Goal: Information Seeking & Learning: Check status

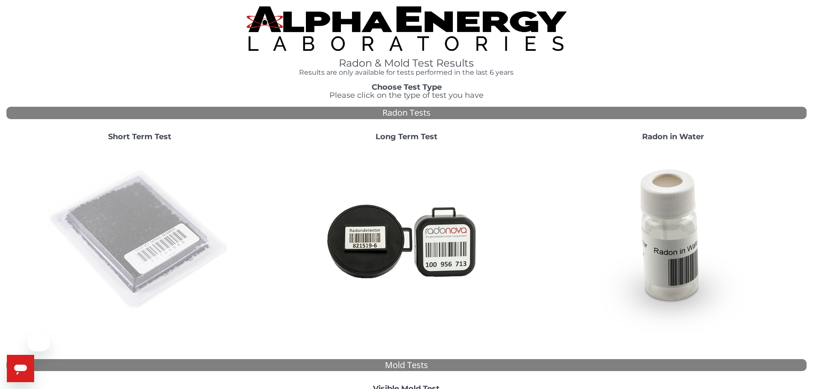
click at [165, 234] on img at bounding box center [140, 240] width 184 height 184
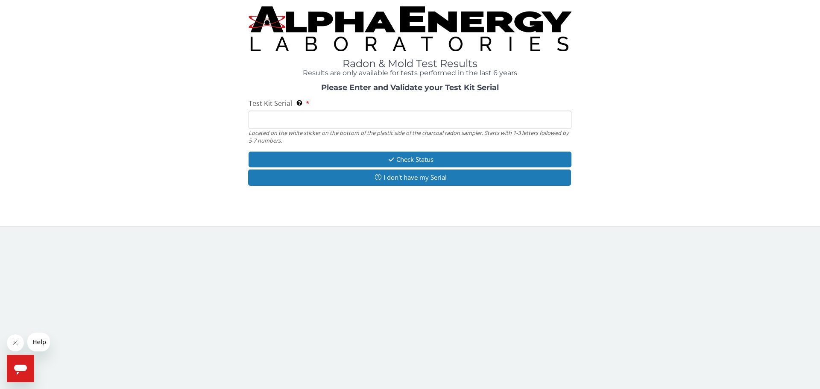
click at [310, 119] on input "Test Kit Serial Located on the white sticker on the bottom of the plastic side …" at bounding box center [410, 120] width 323 height 18
type input "AA737489"
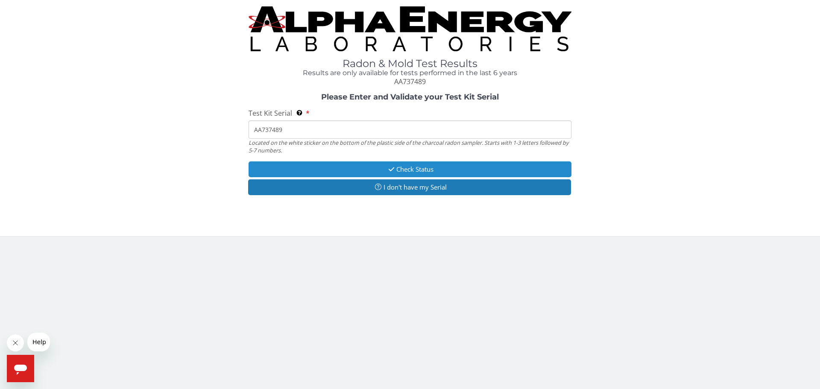
click at [368, 165] on button "Check Status" at bounding box center [410, 169] width 323 height 16
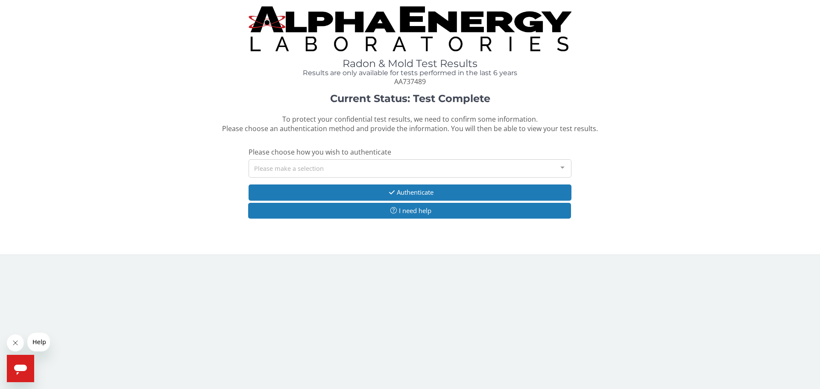
click at [363, 168] on div "Please make a selection" at bounding box center [410, 168] width 323 height 18
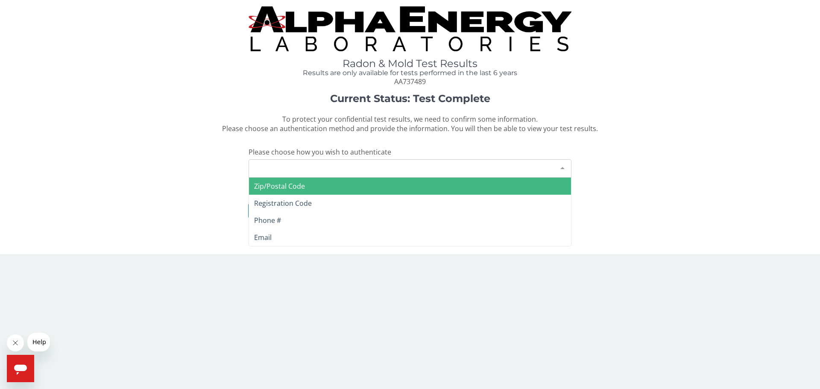
click at [335, 188] on span "Zip/Postal Code" at bounding box center [410, 186] width 322 height 17
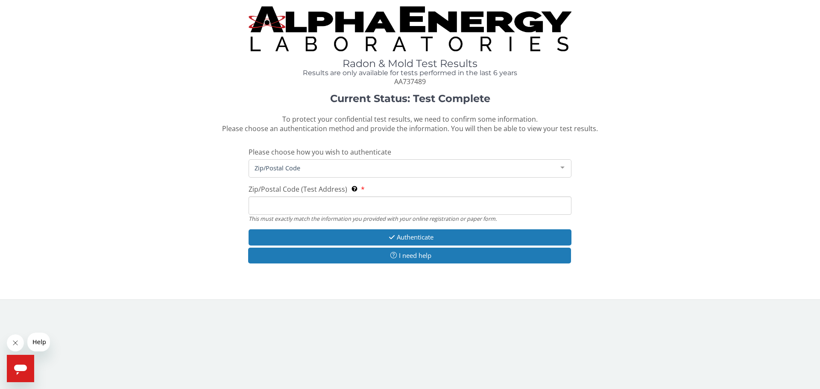
click at [322, 207] on input "Zip/Postal Code (Test Address) This must exactly match the information you prov…" at bounding box center [410, 205] width 323 height 18
type input "03857"
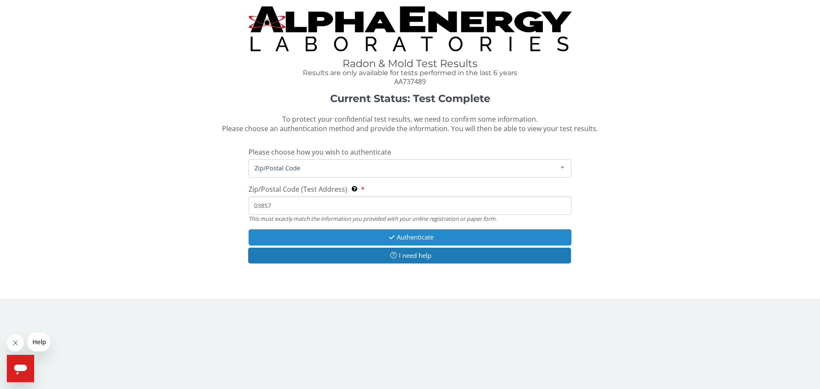
click at [344, 244] on button "Authenticate" at bounding box center [410, 237] width 323 height 16
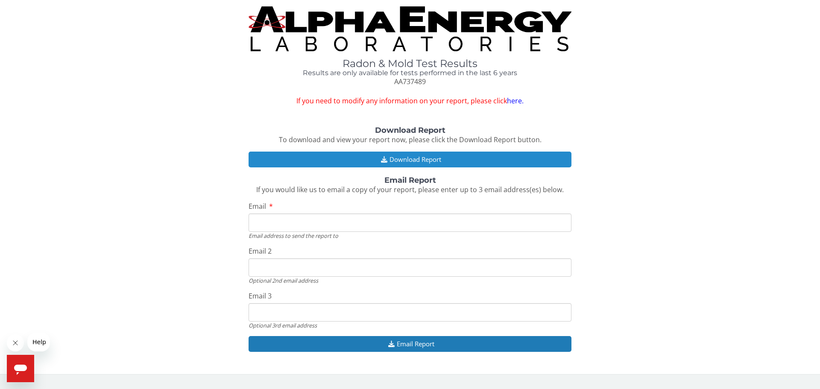
click at [411, 161] on button "Download Report" at bounding box center [410, 160] width 323 height 16
